Goal: Task Accomplishment & Management: Manage account settings

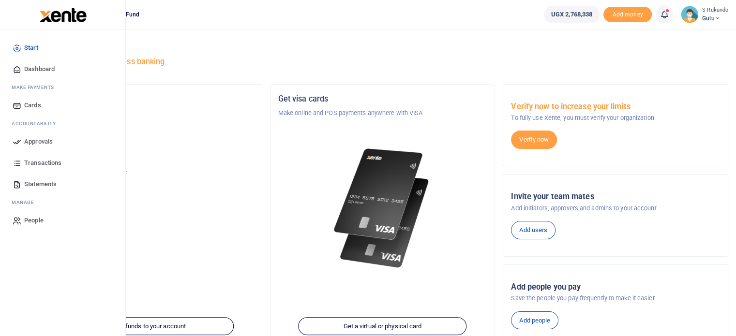
click at [41, 143] on span "Approvals" at bounding box center [38, 142] width 29 height 10
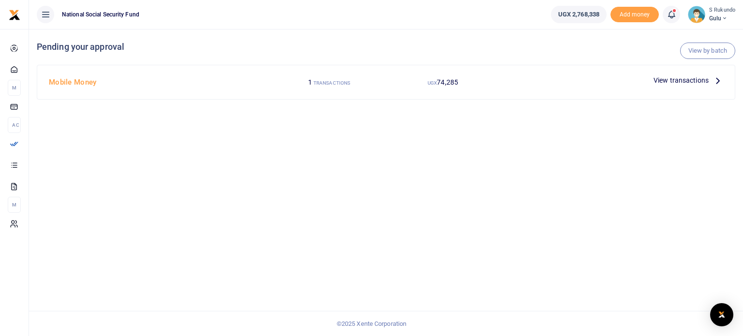
click at [708, 78] on span "View transactions" at bounding box center [681, 80] width 55 height 11
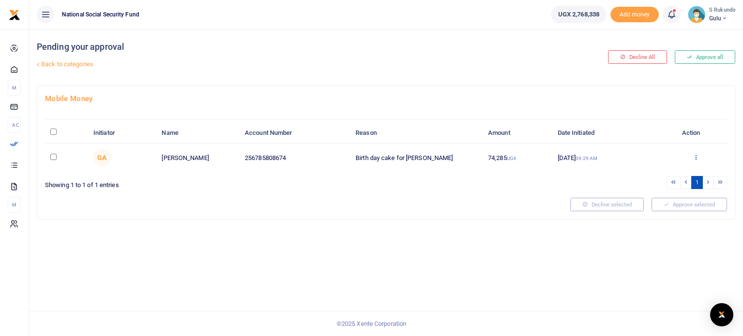
click at [695, 156] on icon at bounding box center [696, 157] width 6 height 7
click at [660, 176] on link "Approve" at bounding box center [660, 173] width 76 height 14
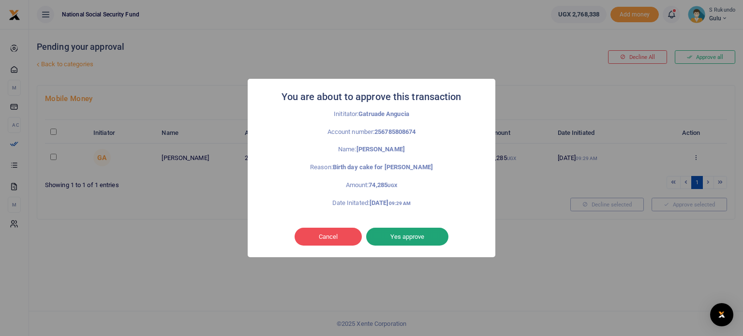
click at [408, 235] on button "Yes approve" at bounding box center [407, 237] width 82 height 18
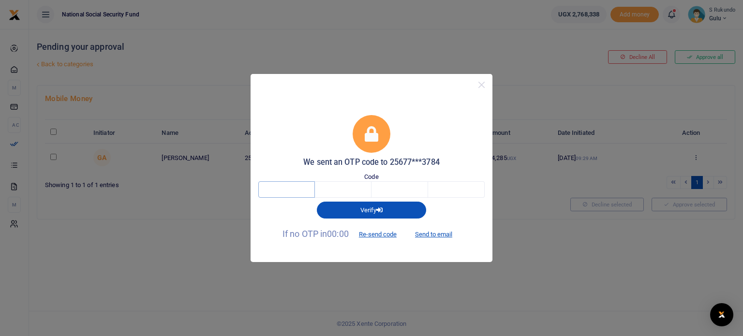
click at [291, 191] on input "text" at bounding box center [286, 189] width 57 height 16
type input "8"
type input "4"
type input "6"
type input "1"
